Goal: Task Accomplishment & Management: Manage account settings

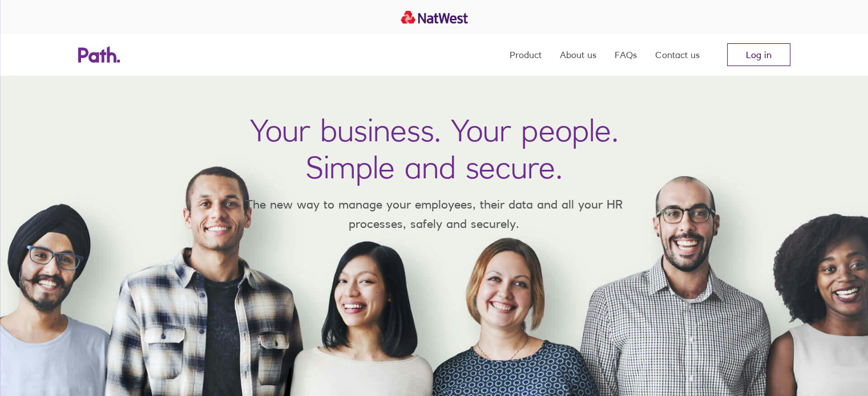
click at [762, 52] on link "Log in" at bounding box center [758, 54] width 63 height 23
click at [756, 53] on link "Log in" at bounding box center [758, 54] width 63 height 23
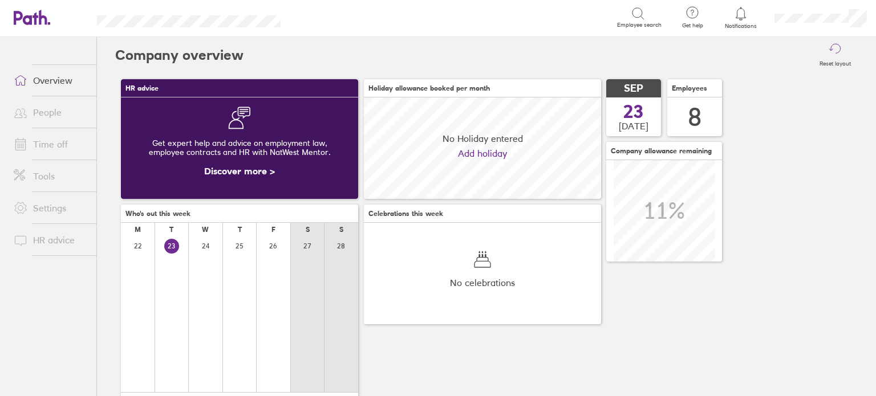
scroll to position [101, 101]
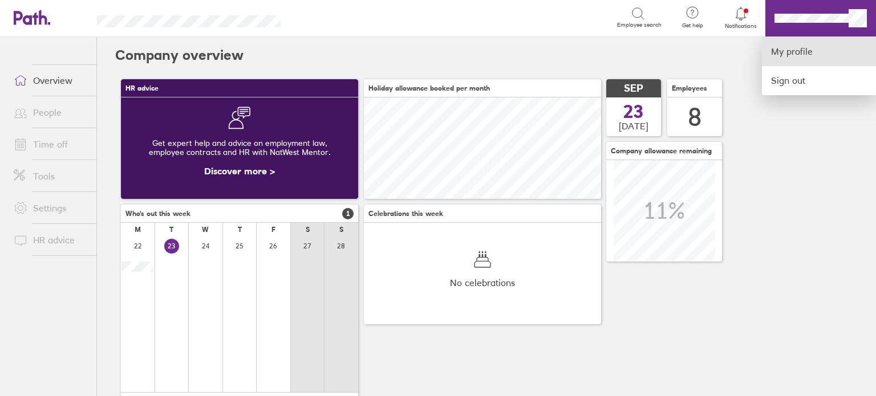
click at [800, 52] on link "My profile" at bounding box center [819, 51] width 114 height 29
